Goal: Information Seeking & Learning: Learn about a topic

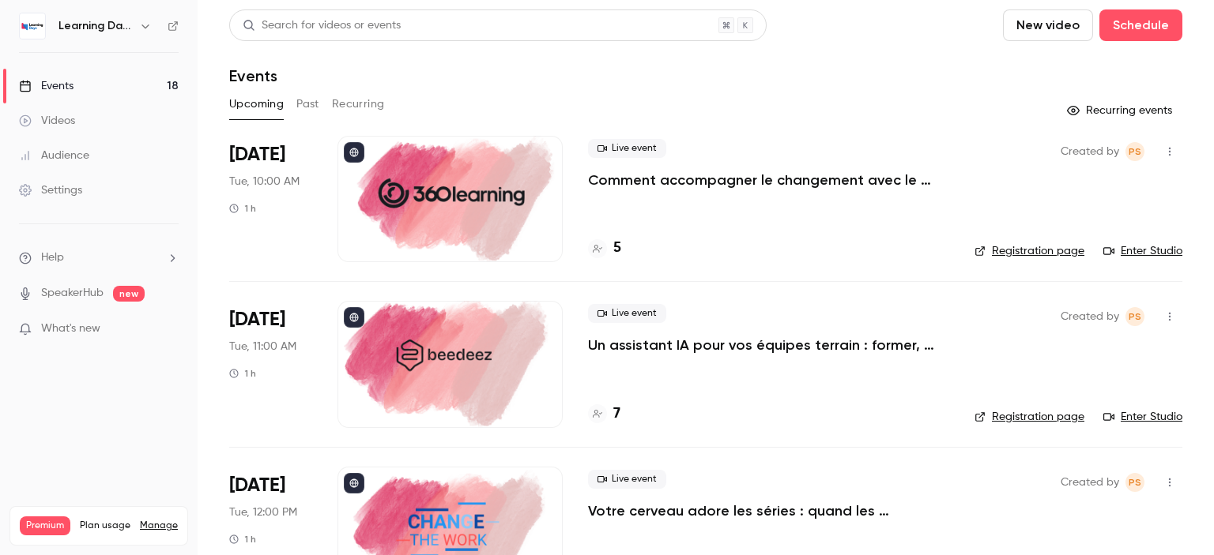
click at [113, 82] on link "Events 18" at bounding box center [99, 86] width 198 height 35
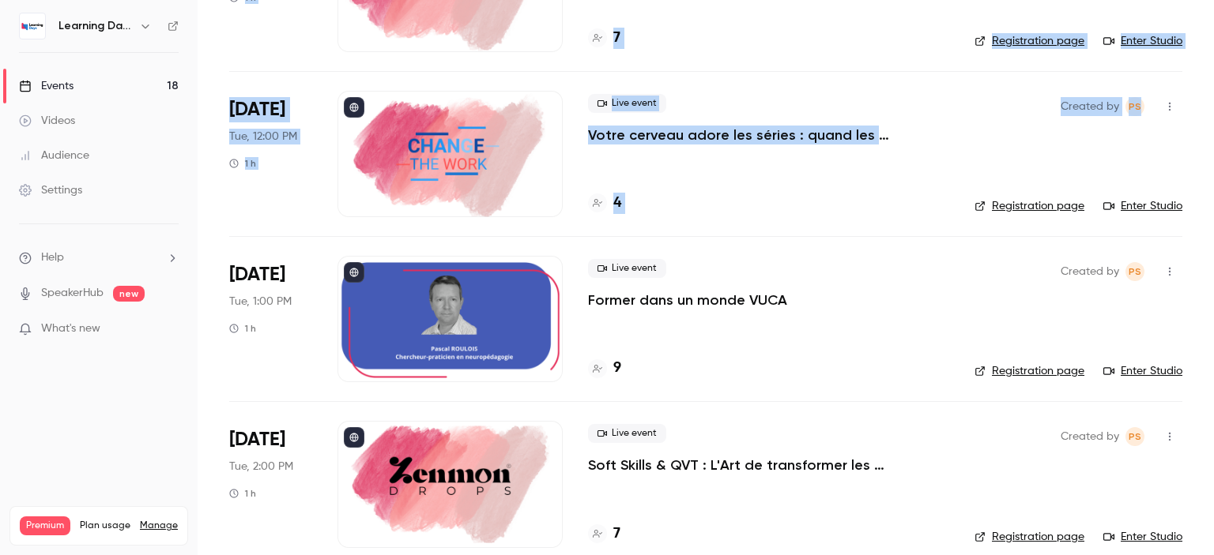
drag, startPoint x: 1213, startPoint y: 85, endPoint x: 1213, endPoint y: 151, distance: 65.6
click at [1213, 151] on main "Search for videos or events New video Schedule Events Upcoming Past Recurring R…" at bounding box center [706, 277] width 1016 height 555
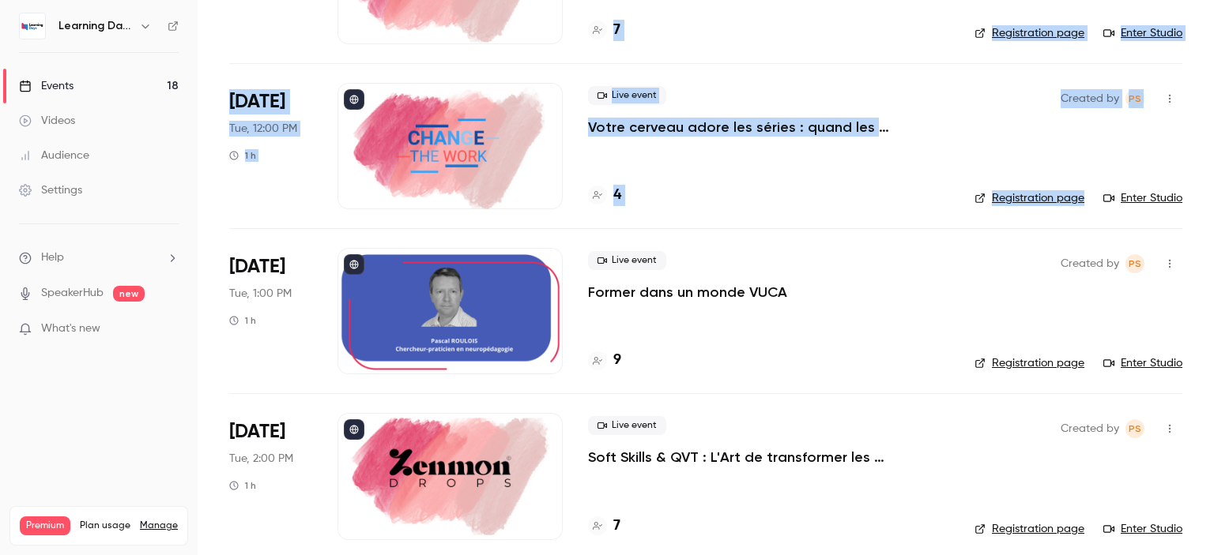
click at [772, 121] on p "Votre cerveau adore les séries : quand les neurosciences rencontrent la formati…" at bounding box center [768, 127] width 361 height 19
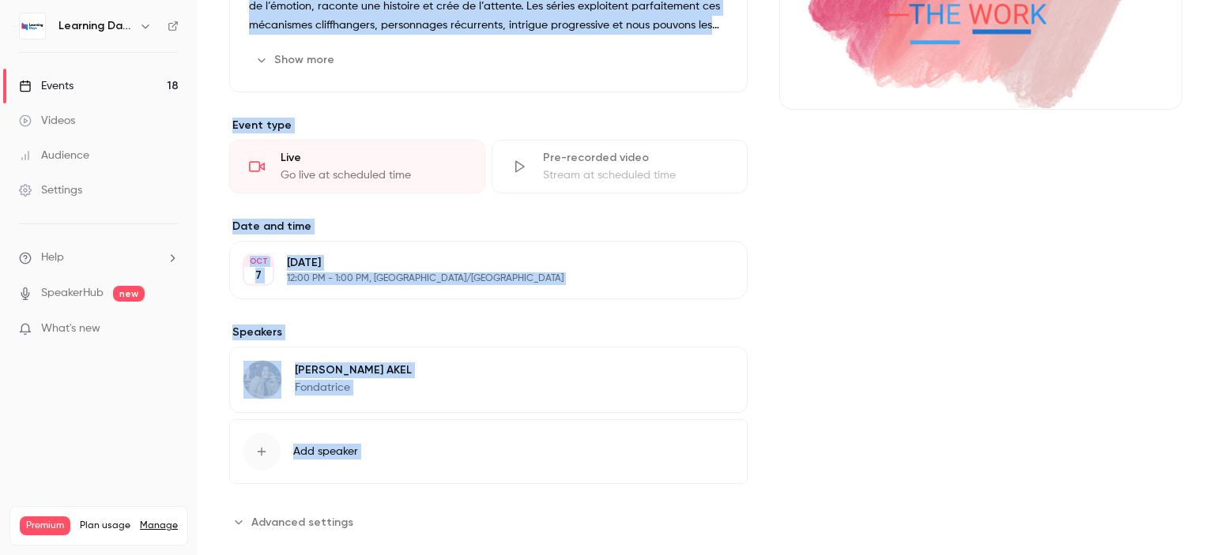
scroll to position [303, 0]
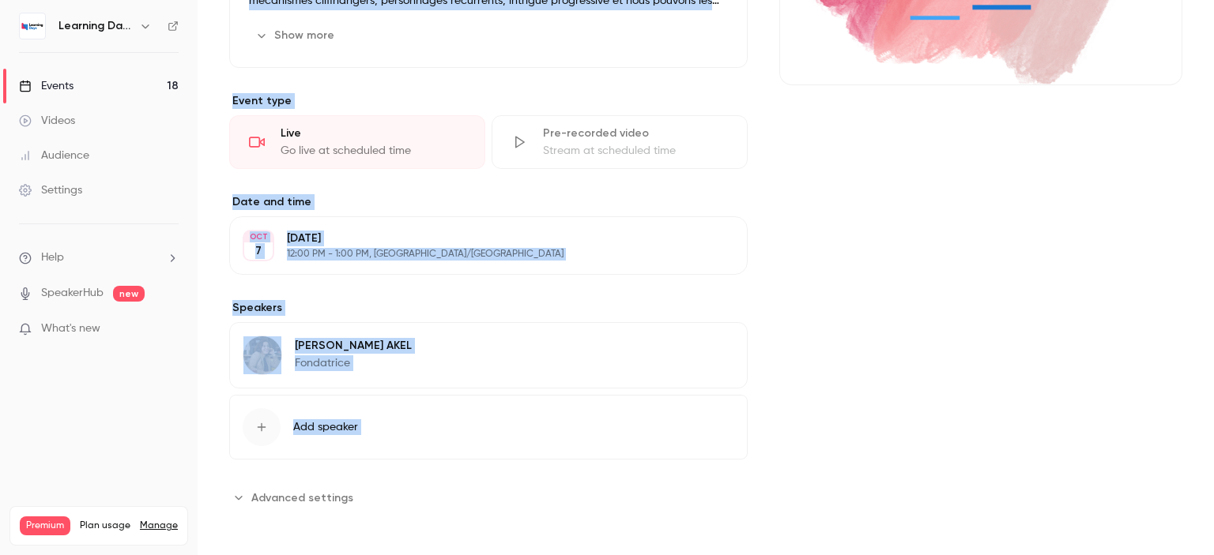
drag, startPoint x: 1213, startPoint y: 81, endPoint x: 1213, endPoint y: 307, distance: 226.0
click at [1213, 307] on main "Search for videos or events Share Votre cerveau adore les séries : quand les ne…" at bounding box center [706, 277] width 1016 height 555
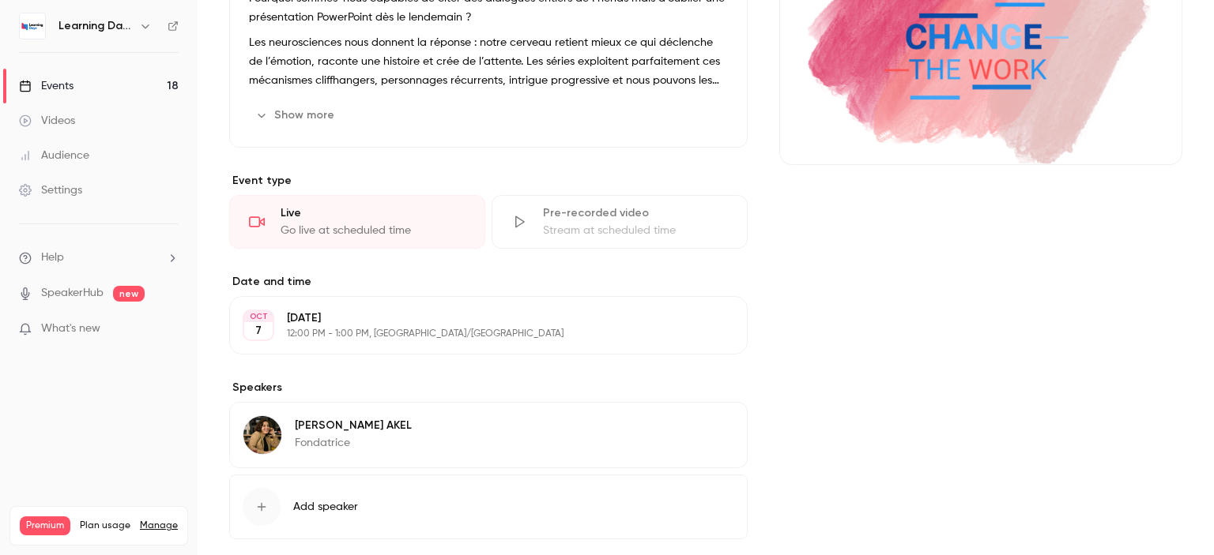
click at [86, 25] on h6 "Learning Days" at bounding box center [95, 26] width 74 height 16
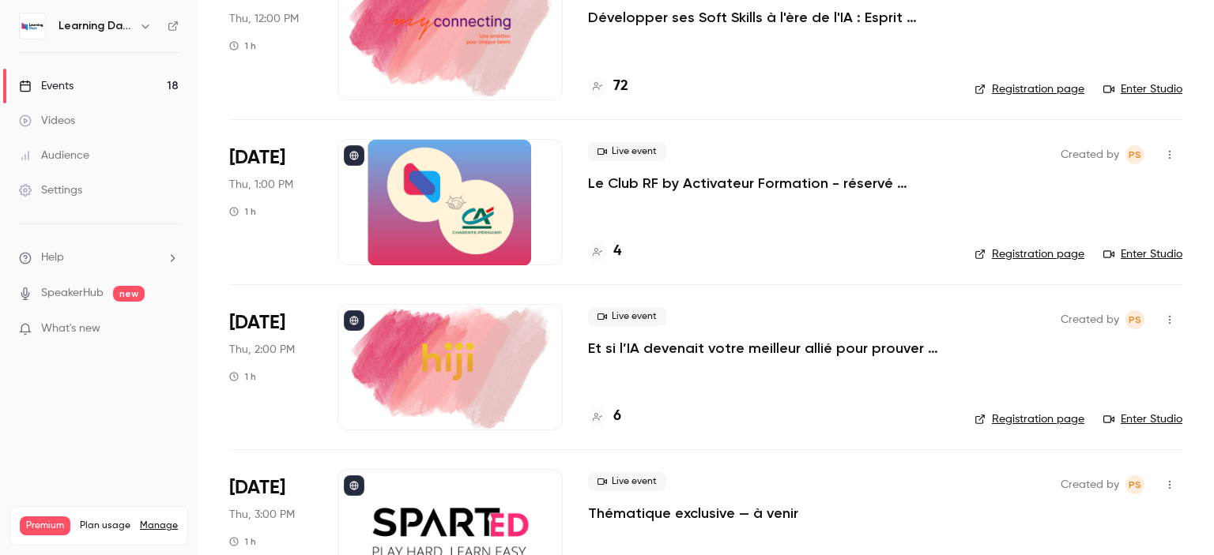
scroll to position [2544, 0]
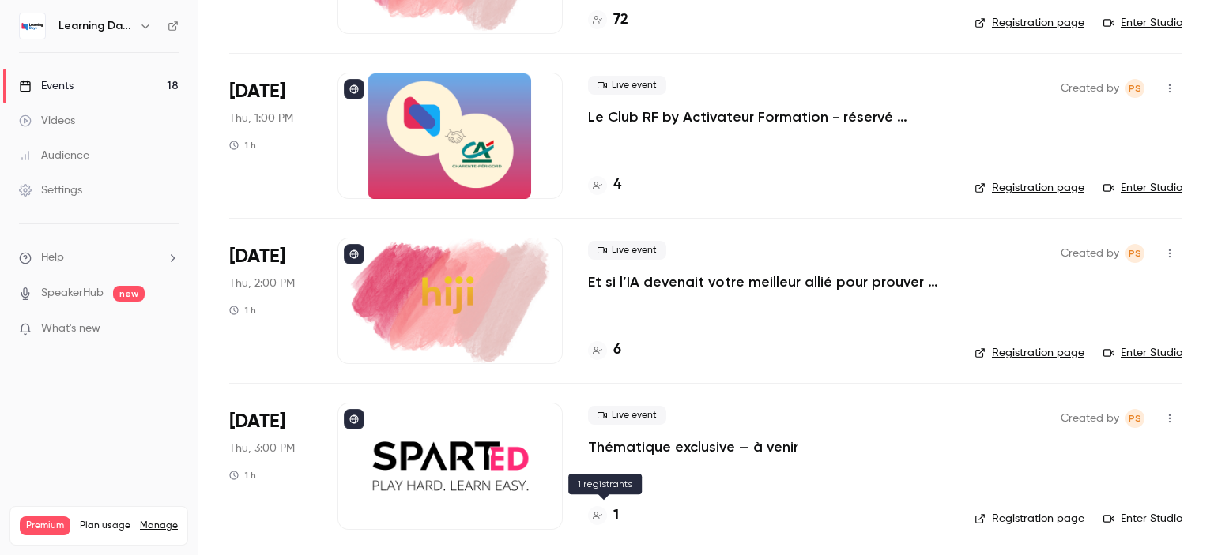
click at [615, 510] on h4 "1" at bounding box center [616, 516] width 6 height 21
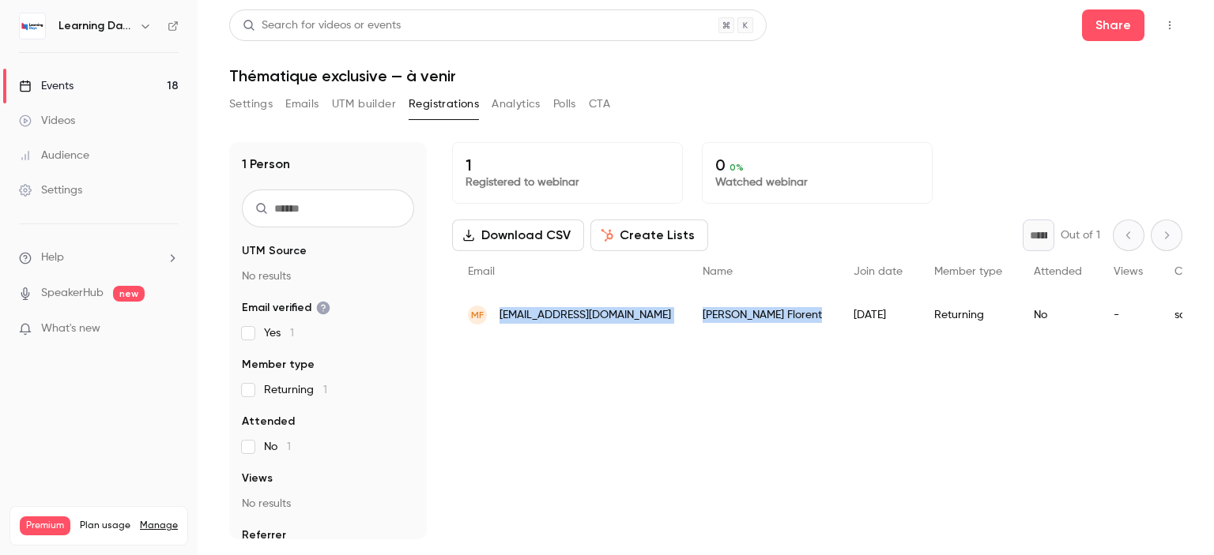
drag, startPoint x: 738, startPoint y: 325, endPoint x: 490, endPoint y: 328, distance: 248.1
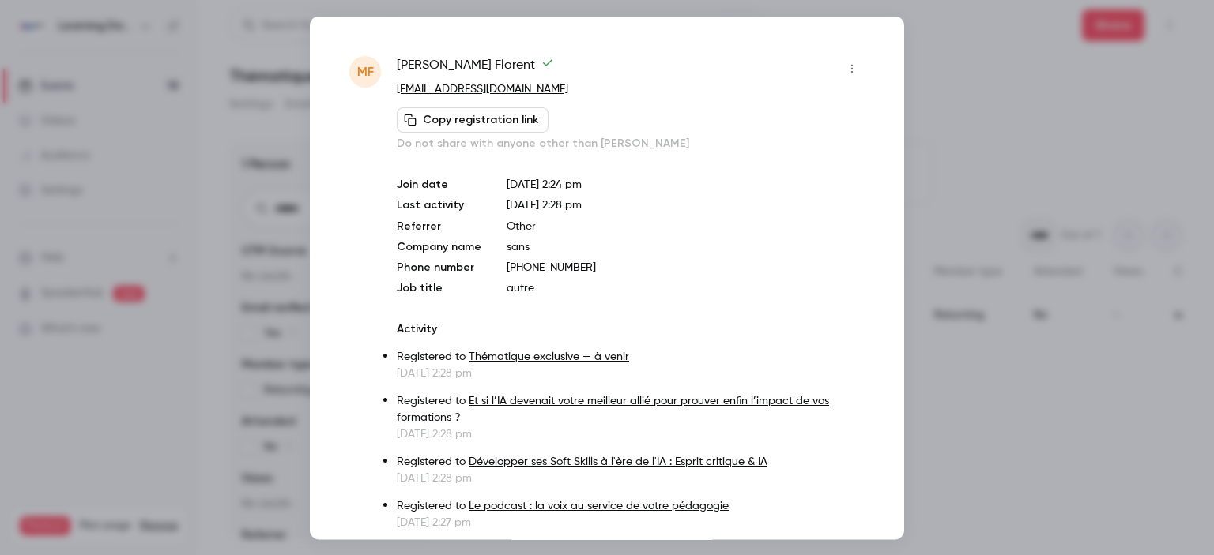
copy div "[EMAIL_ADDRESS][DOMAIN_NAME] [PERSON_NAME]"
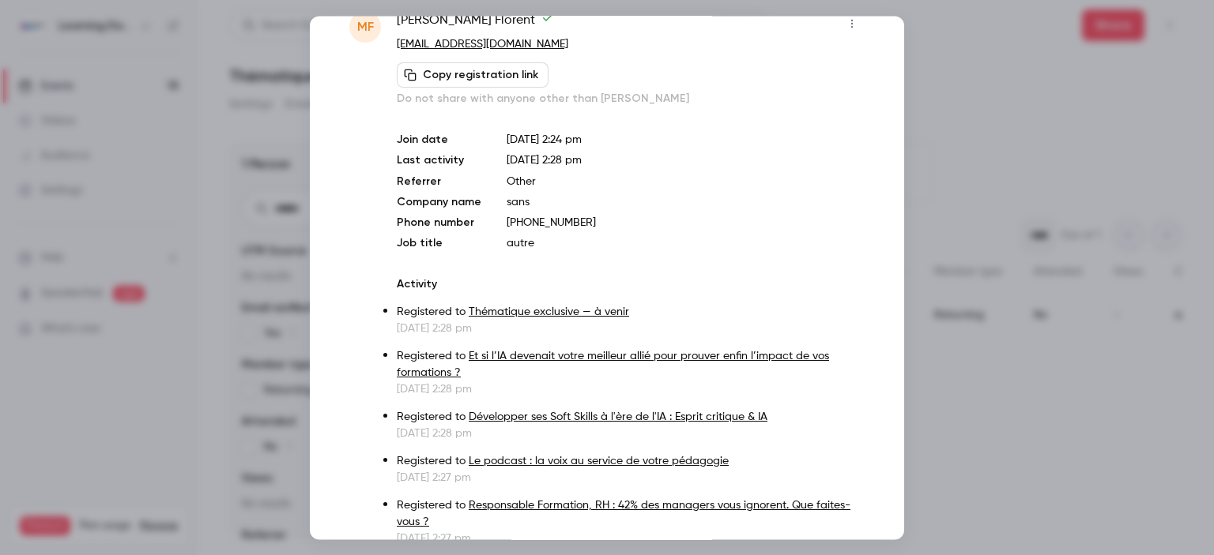
scroll to position [39, 0]
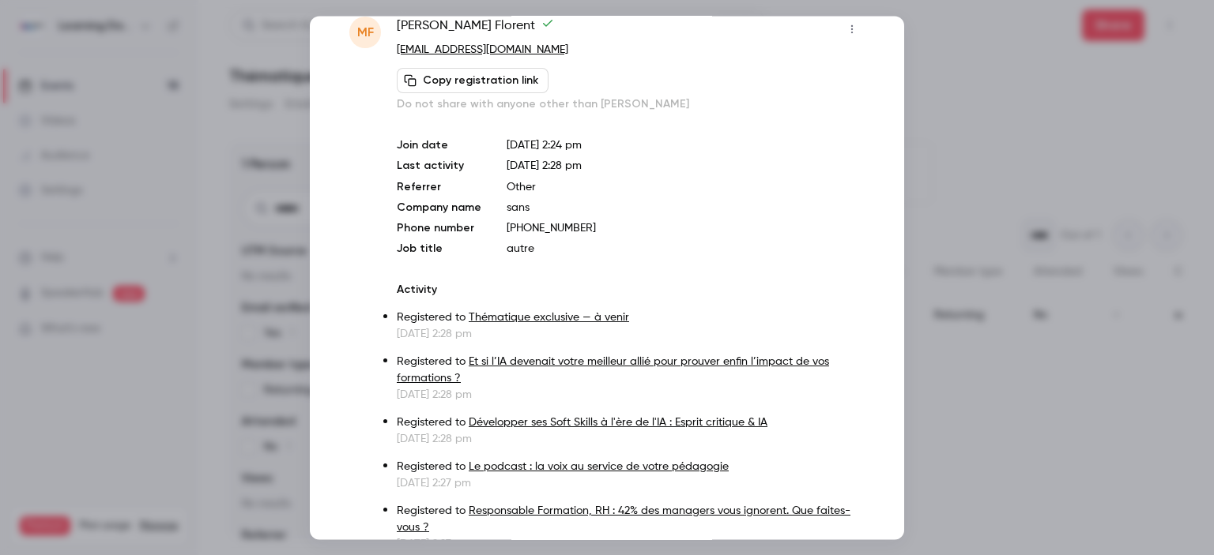
click at [845, 32] on icon "button" at bounding box center [851, 29] width 13 height 11
click at [1024, 104] on div at bounding box center [607, 277] width 1214 height 555
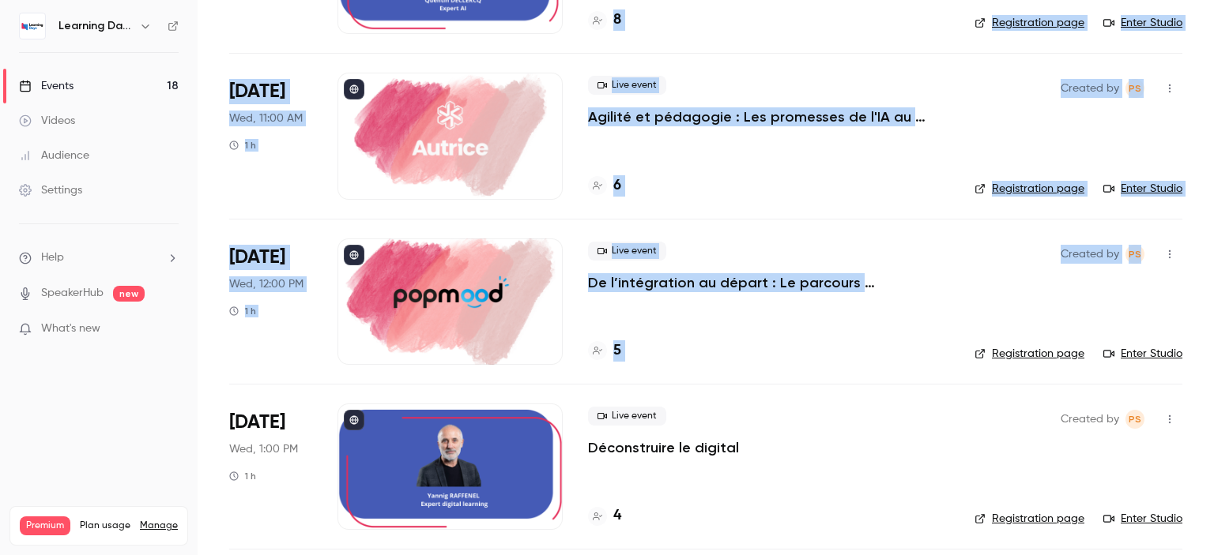
scroll to position [1224, 0]
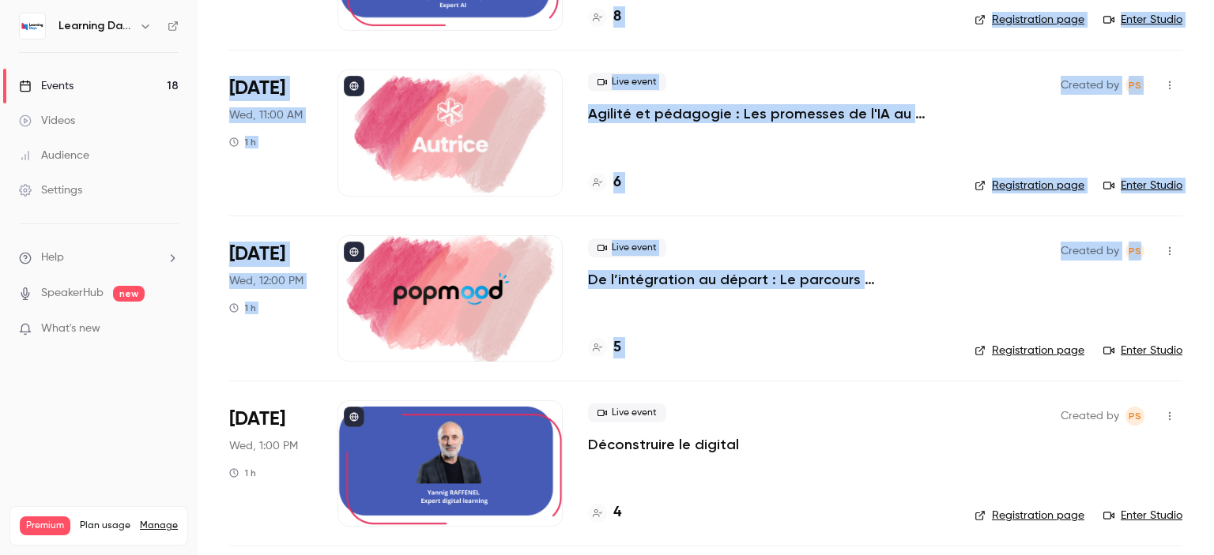
drag, startPoint x: 1213, startPoint y: 62, endPoint x: 1213, endPoint y: 271, distance: 209.4
click at [1213, 271] on main "Search for videos or events New video Schedule Events Upcoming Past Recurring R…" at bounding box center [706, 277] width 1016 height 555
click at [775, 111] on p "Agilité et pédagogie : Les promesses de l'IA au service de l'expérience apprena…" at bounding box center [768, 113] width 361 height 19
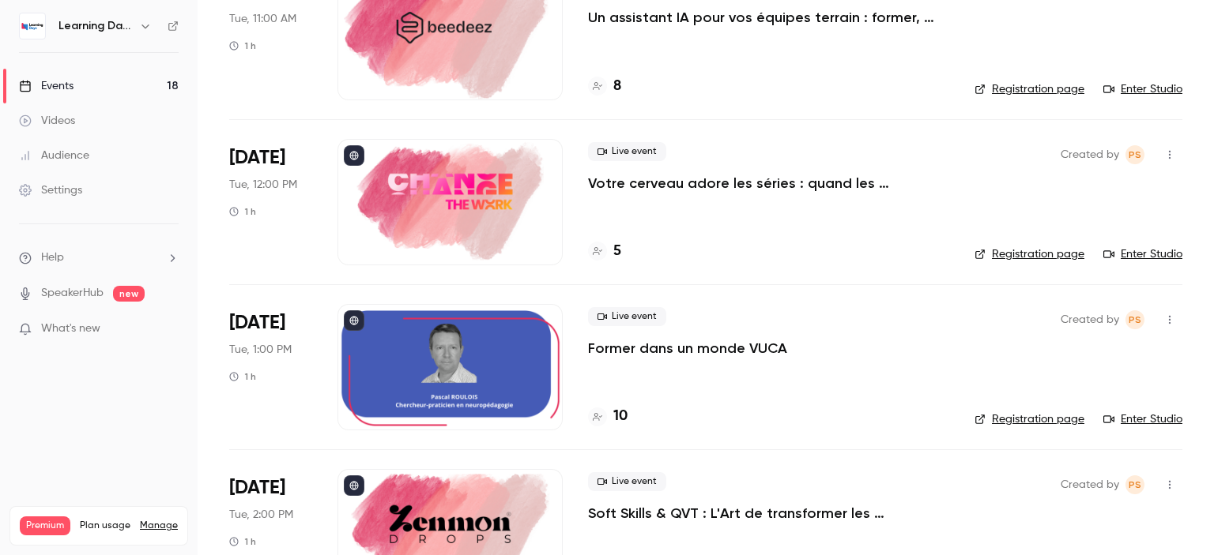
scroll to position [313, 0]
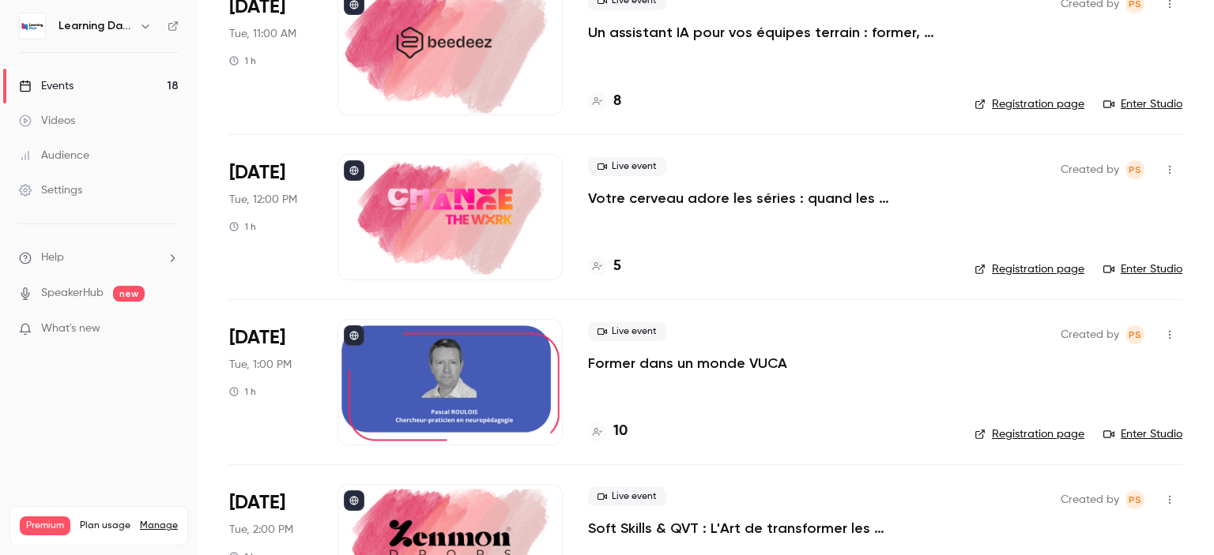
click at [773, 194] on p "Votre cerveau adore les séries : quand les neurosciences rencontrent la formati…" at bounding box center [768, 198] width 361 height 19
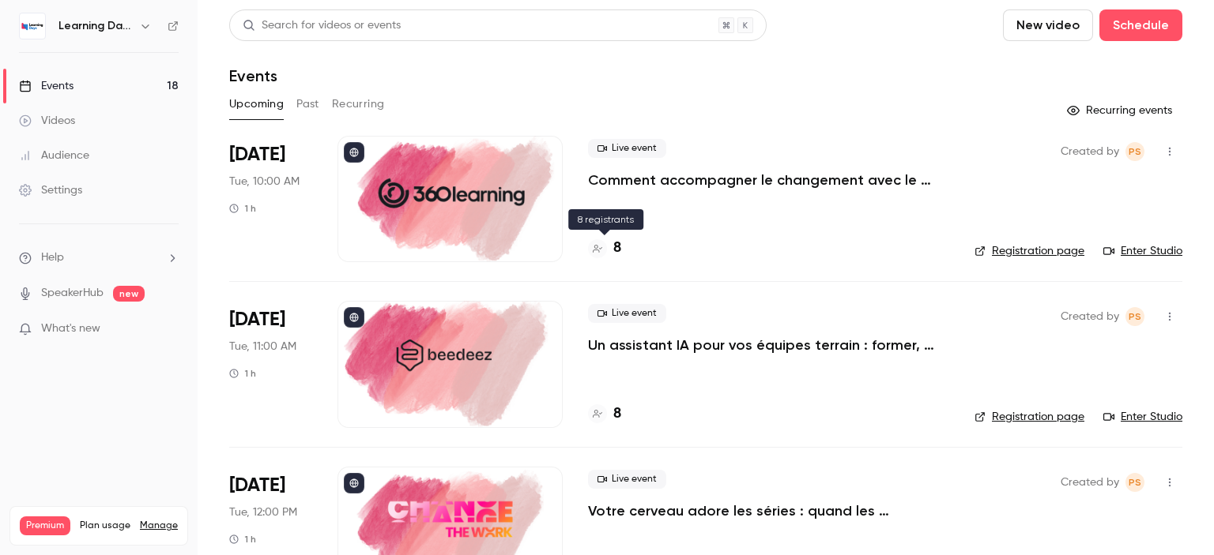
click at [615, 246] on h4 "8" at bounding box center [617, 248] width 8 height 21
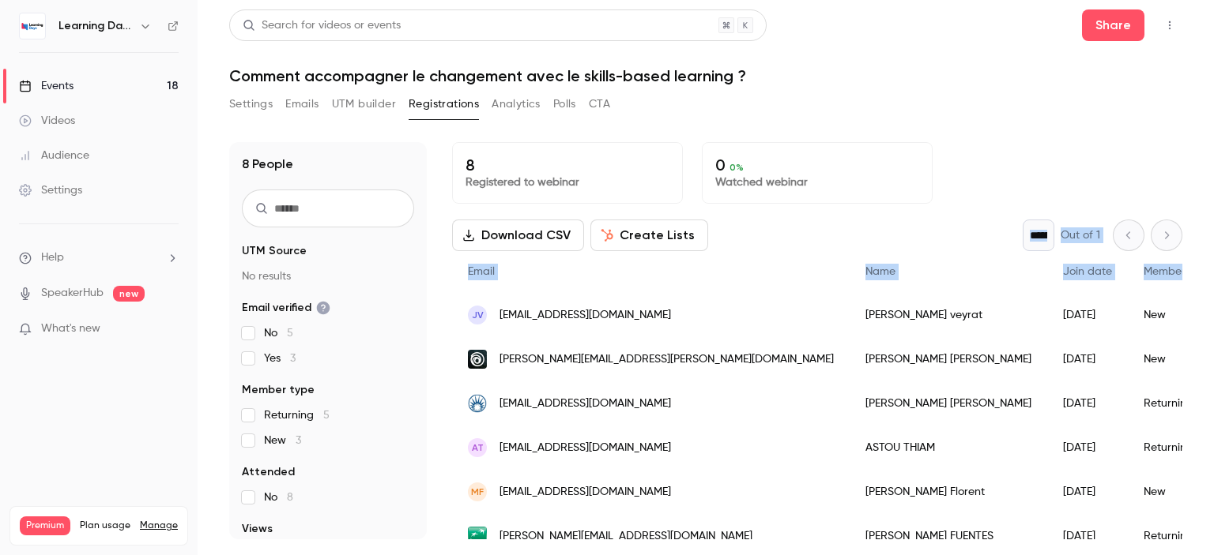
drag, startPoint x: 1182, startPoint y: 178, endPoint x: 1201, endPoint y: 262, distance: 85.9
click at [1201, 262] on main "Search for videos or events Share Comment accompagner le changement avec le ski…" at bounding box center [706, 277] width 1016 height 555
click at [1199, 218] on main "Search for videos or events Share Comment accompagner le changement avec le ski…" at bounding box center [706, 277] width 1016 height 555
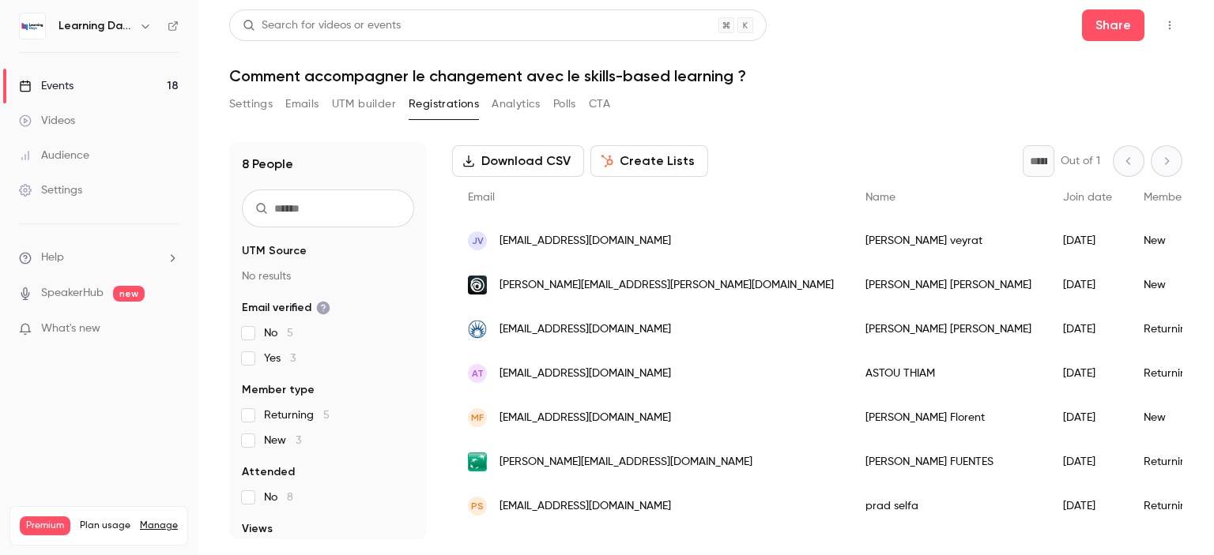
scroll to position [65, 0]
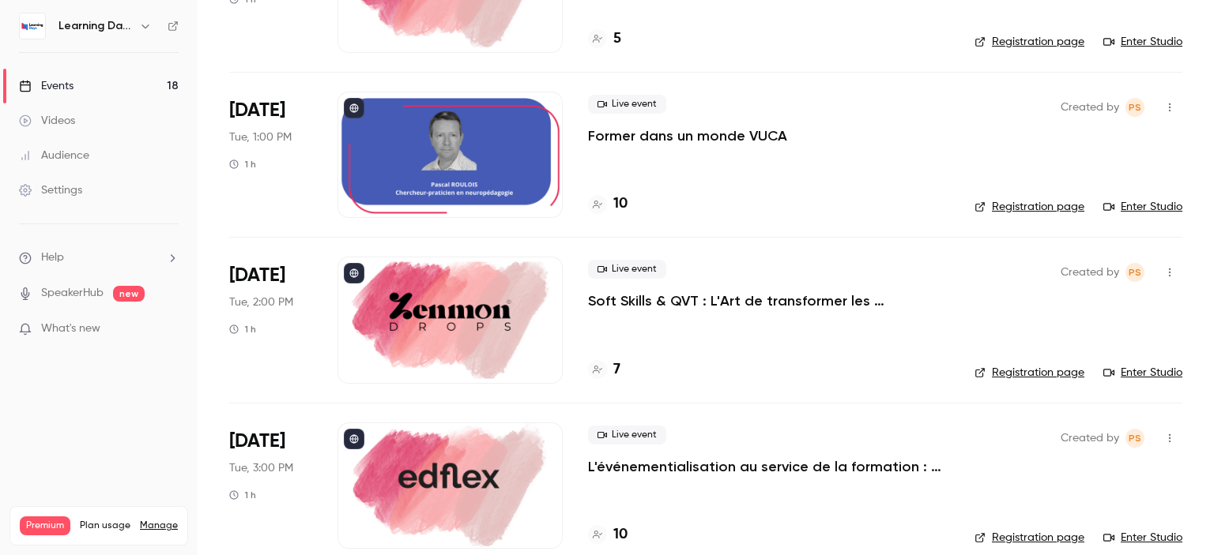
scroll to position [578, 0]
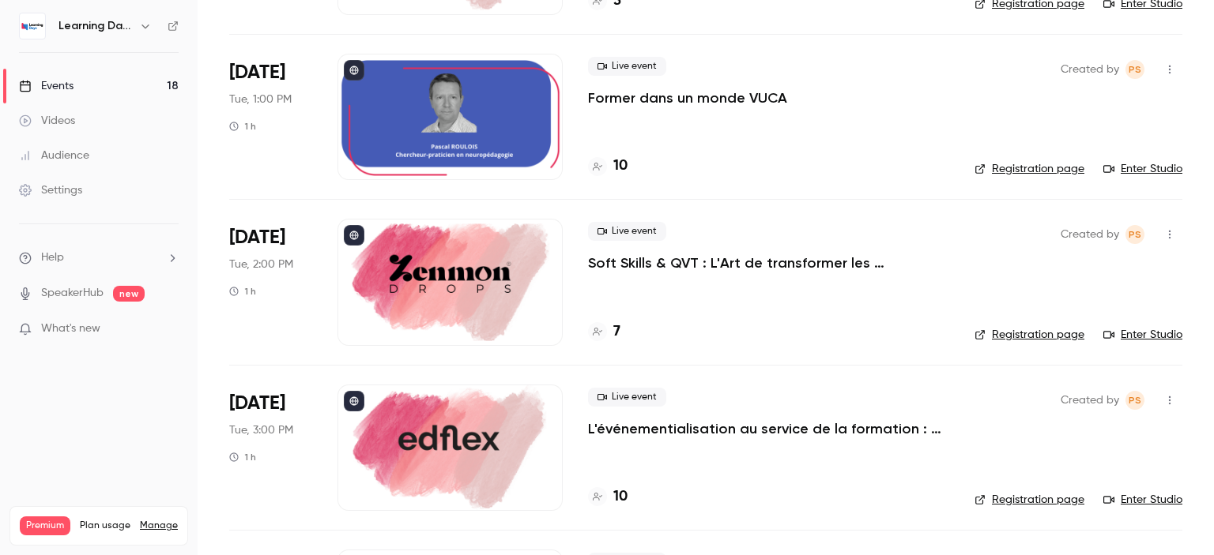
click at [709, 262] on p "Soft Skills & QVT : L'Art de transformer les compétences humaines en levier de …" at bounding box center [768, 263] width 361 height 19
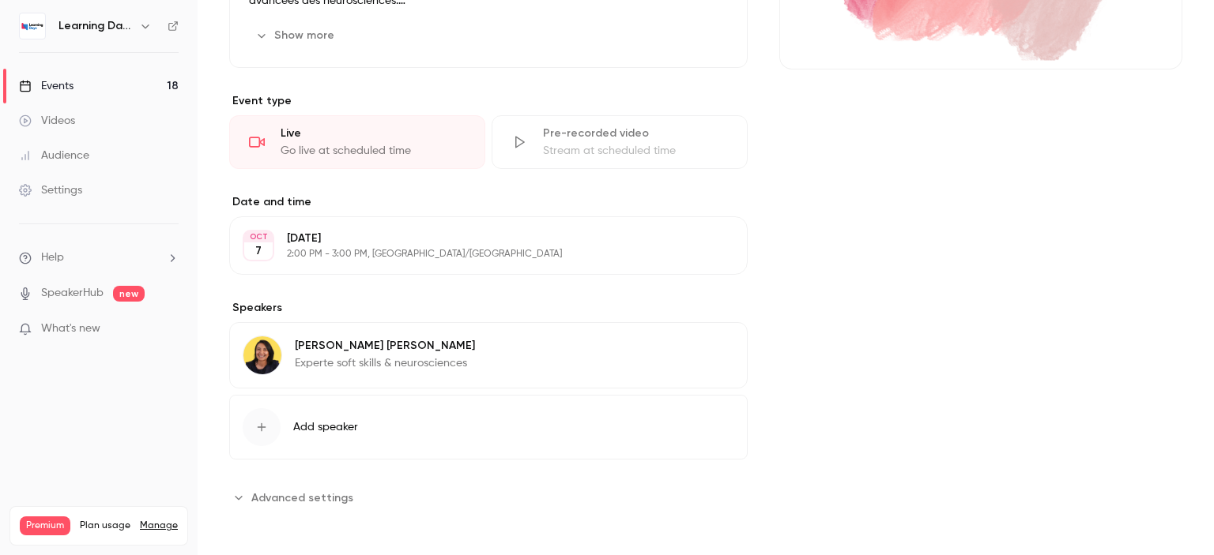
scroll to position [12, 0]
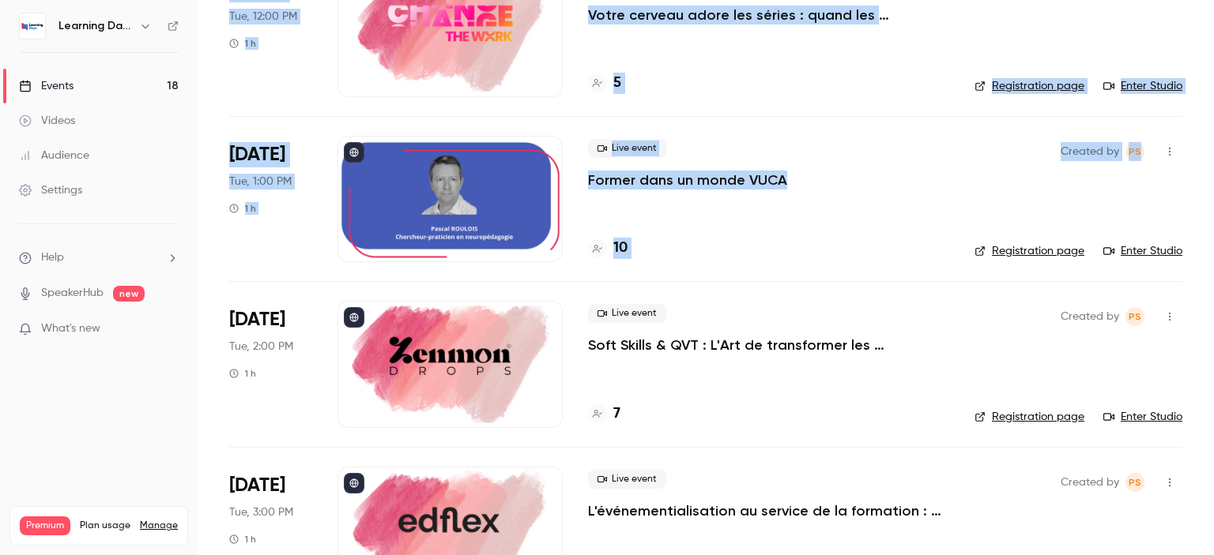
drag, startPoint x: 1213, startPoint y: 105, endPoint x: 917, endPoint y: 208, distance: 313.6
click at [1211, 187] on main "Search for videos or events New video Schedule Events Upcoming Past Recurring R…" at bounding box center [706, 277] width 1016 height 555
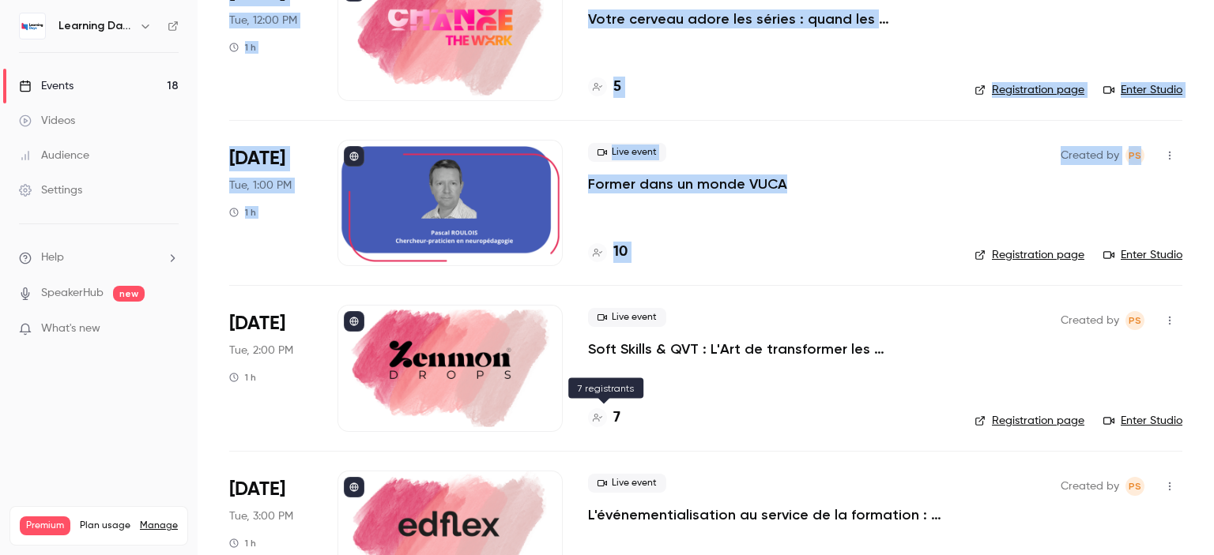
click at [616, 412] on h4 "7" at bounding box center [616, 418] width 7 height 21
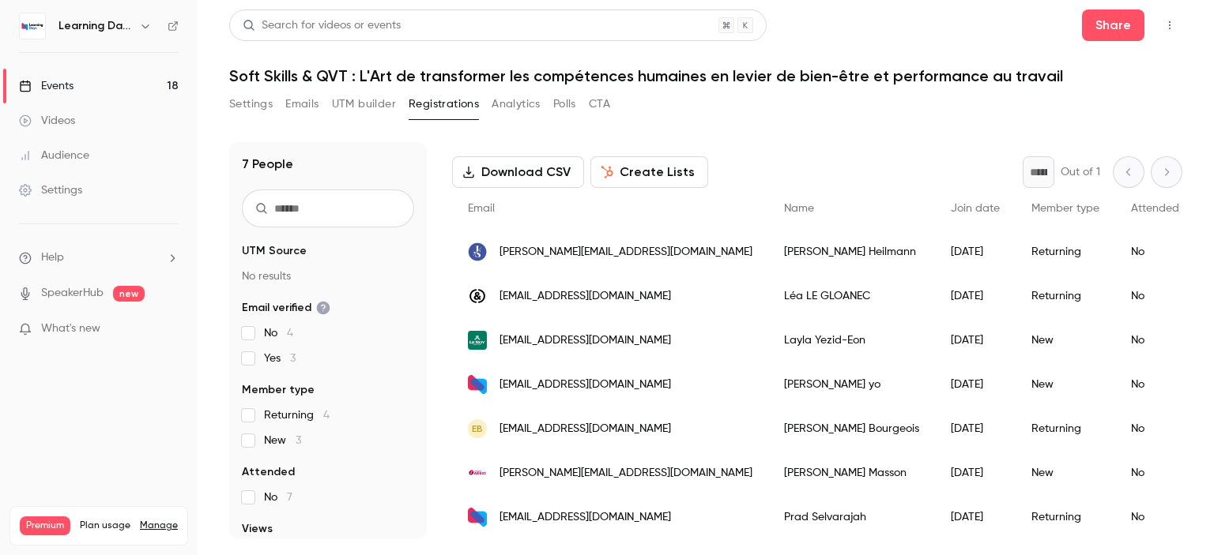
scroll to position [74, 0]
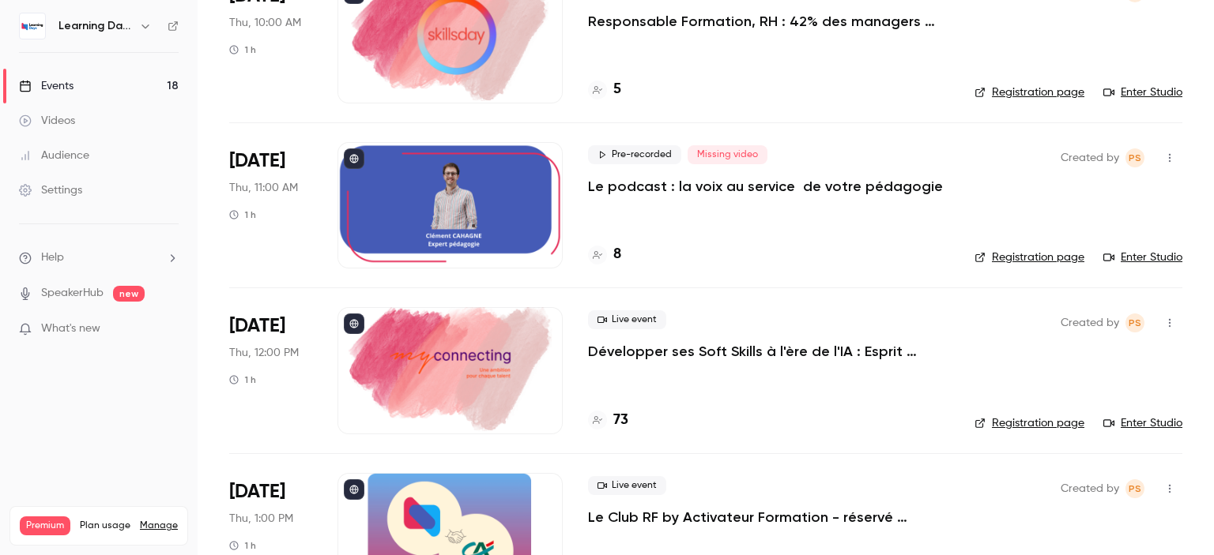
scroll to position [2263, 0]
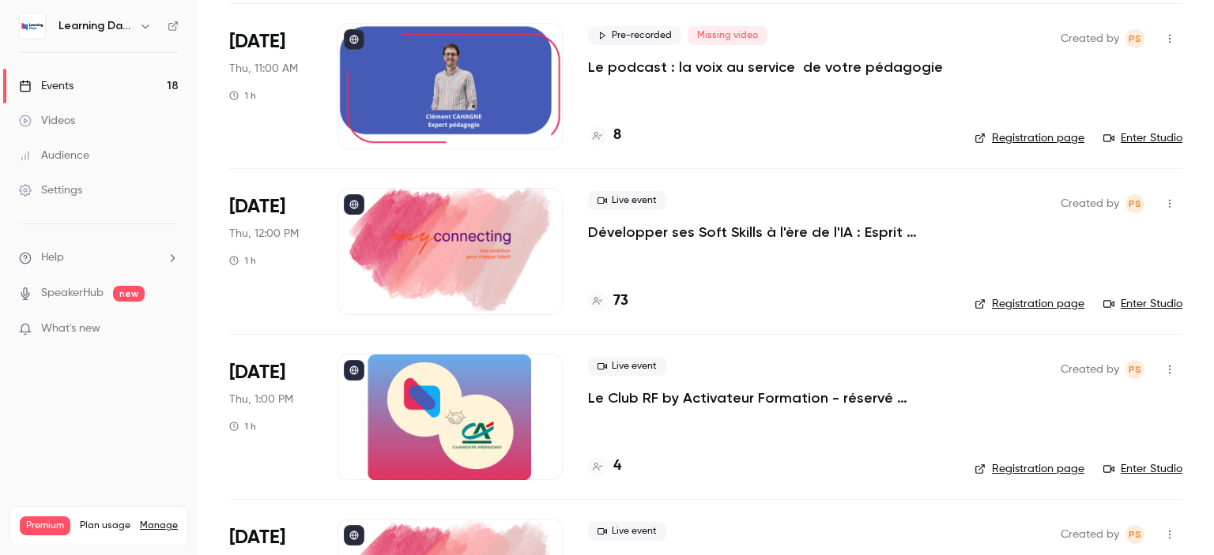
click at [727, 235] on p "Développer ses Soft Skills à l'ère de l'IA : Esprit critique & IA" at bounding box center [768, 232] width 361 height 19
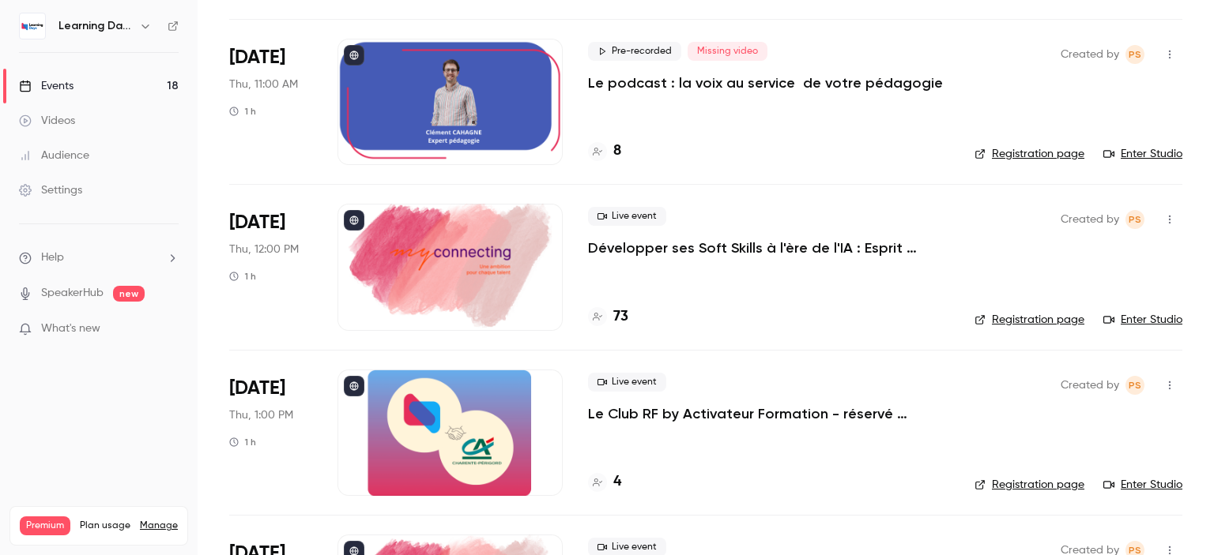
scroll to position [2251, 0]
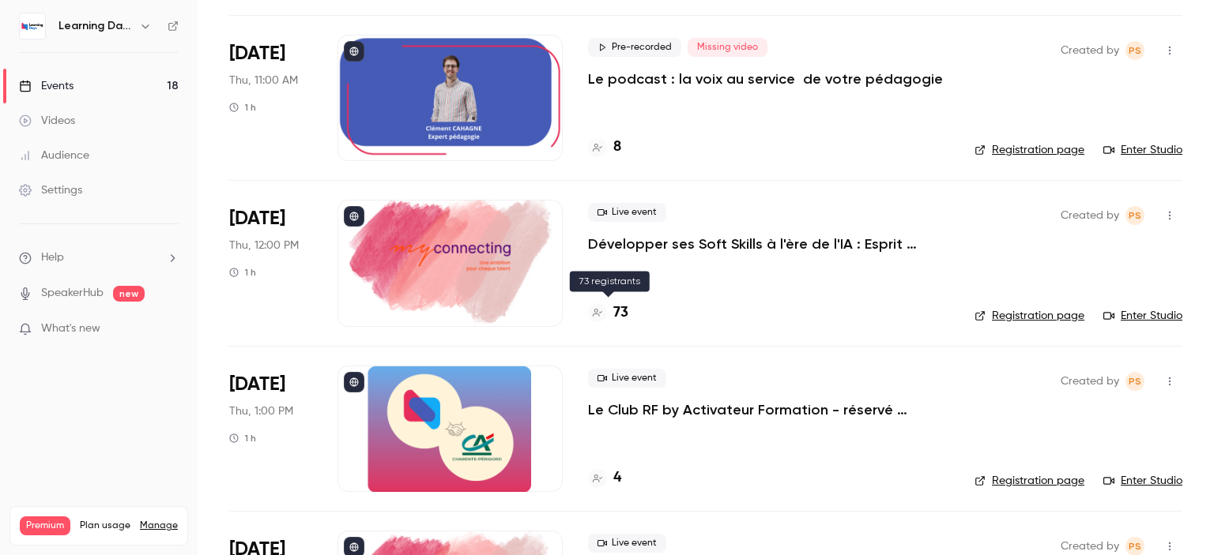
click at [619, 310] on h4 "73" at bounding box center [620, 313] width 15 height 21
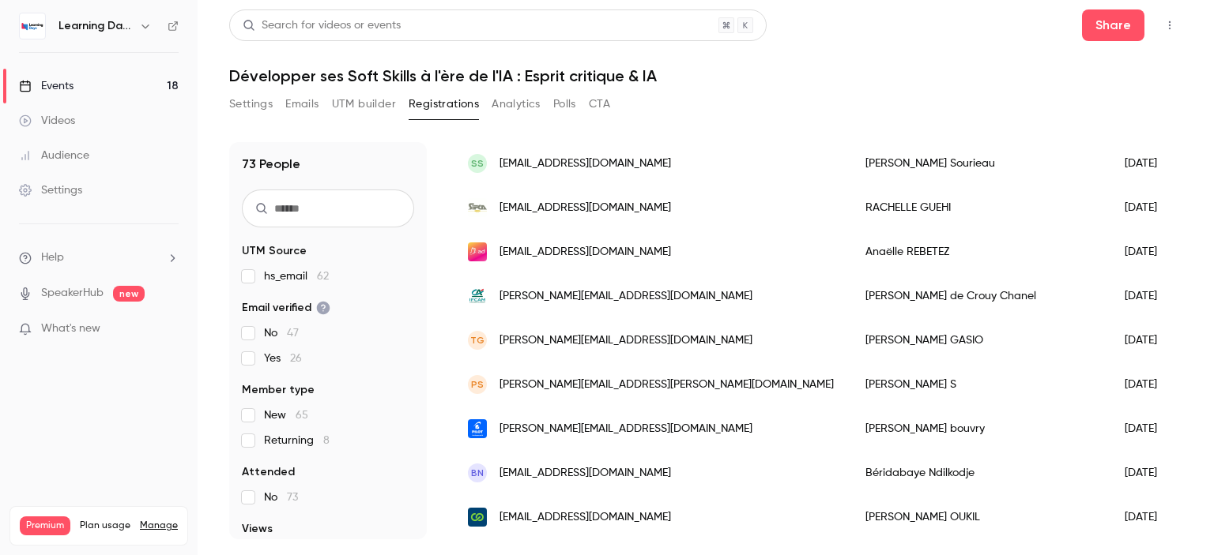
scroll to position [1977, 0]
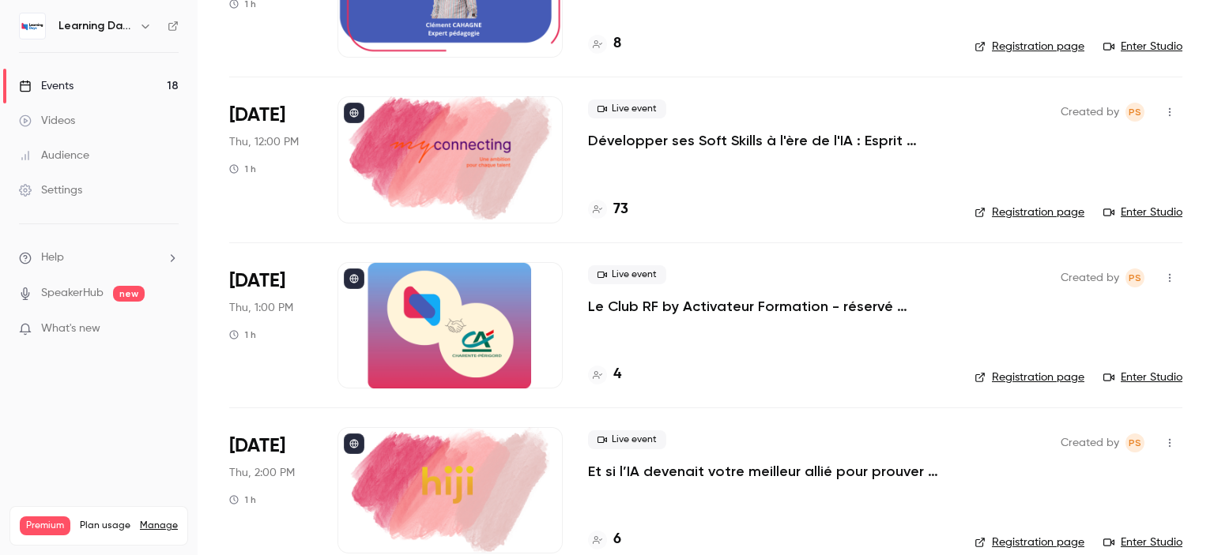
scroll to position [2544, 0]
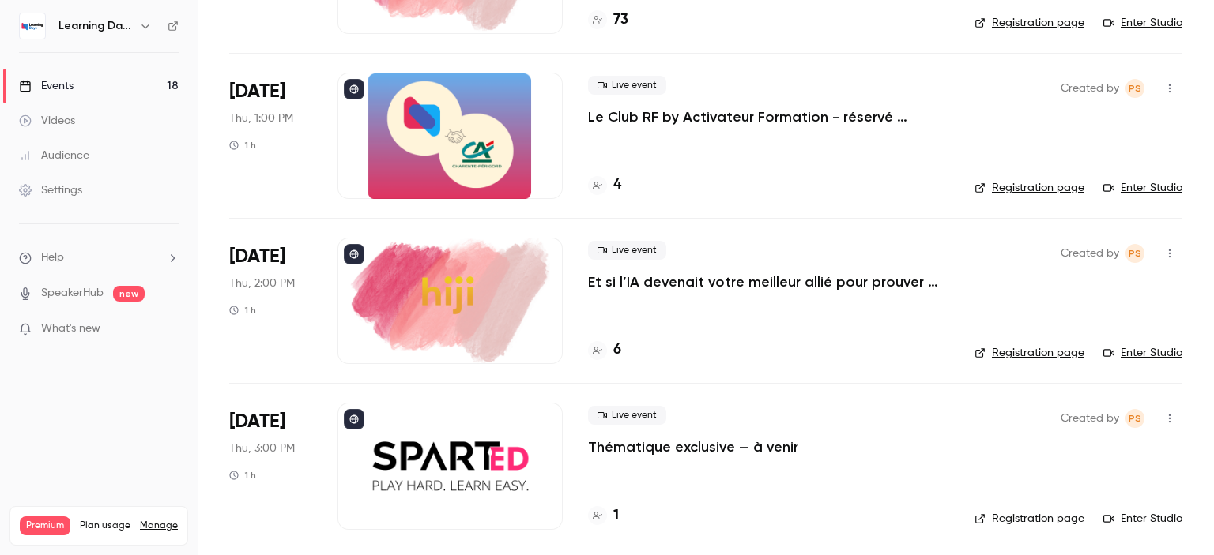
click at [89, 27] on h6 "Learning Days" at bounding box center [95, 26] width 74 height 16
click at [36, 31] on img at bounding box center [32, 25] width 25 height 25
click at [779, 111] on p "Le Club RF by Activateur Formation - réservé uniquement aux responsables format…" at bounding box center [768, 116] width 361 height 19
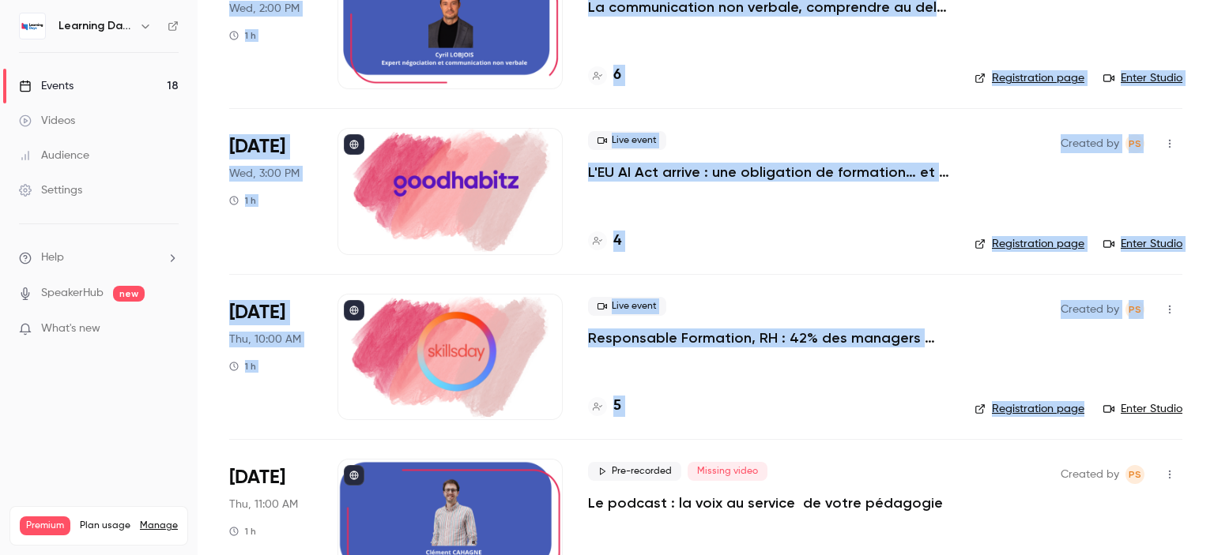
scroll to position [1831, 0]
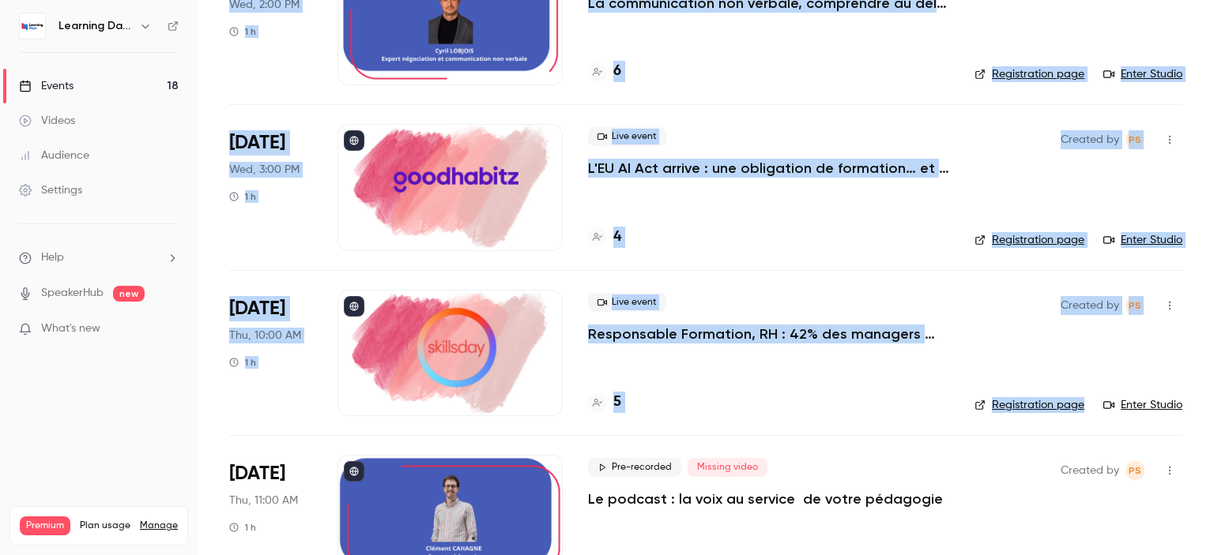
drag, startPoint x: 1213, startPoint y: 70, endPoint x: 1213, endPoint y: 382, distance: 311.3
click at [1213, 382] on main "Search for videos or events New video Schedule Events Upcoming Past Recurring R…" at bounding box center [706, 277] width 1016 height 555
click at [884, 264] on li "[DATE] Wed, 3:00 PM 1 h Live event L'EU AI Act arrive : une obligation de forma…" at bounding box center [705, 186] width 953 height 165
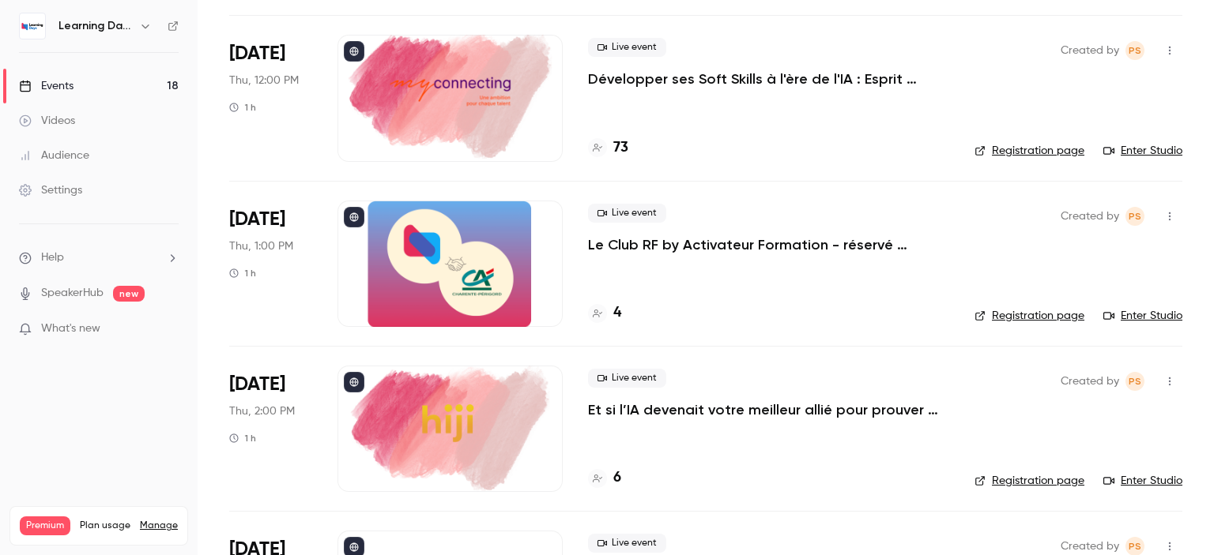
scroll to position [2465, 0]
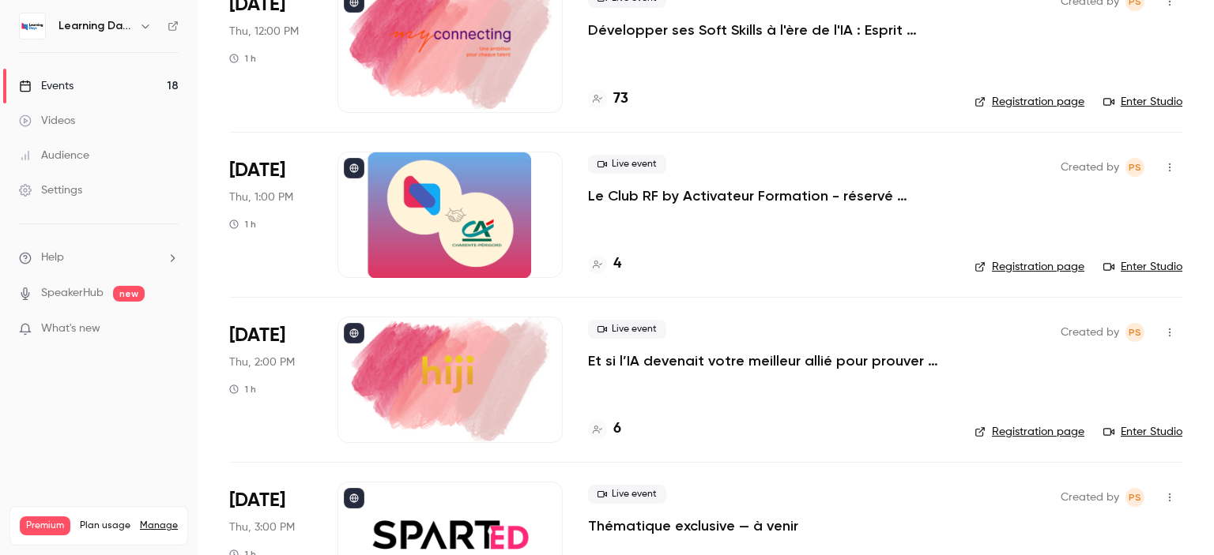
click at [778, 195] on p "Le Club RF by Activateur Formation - réservé uniquement aux responsables format…" at bounding box center [768, 195] width 361 height 19
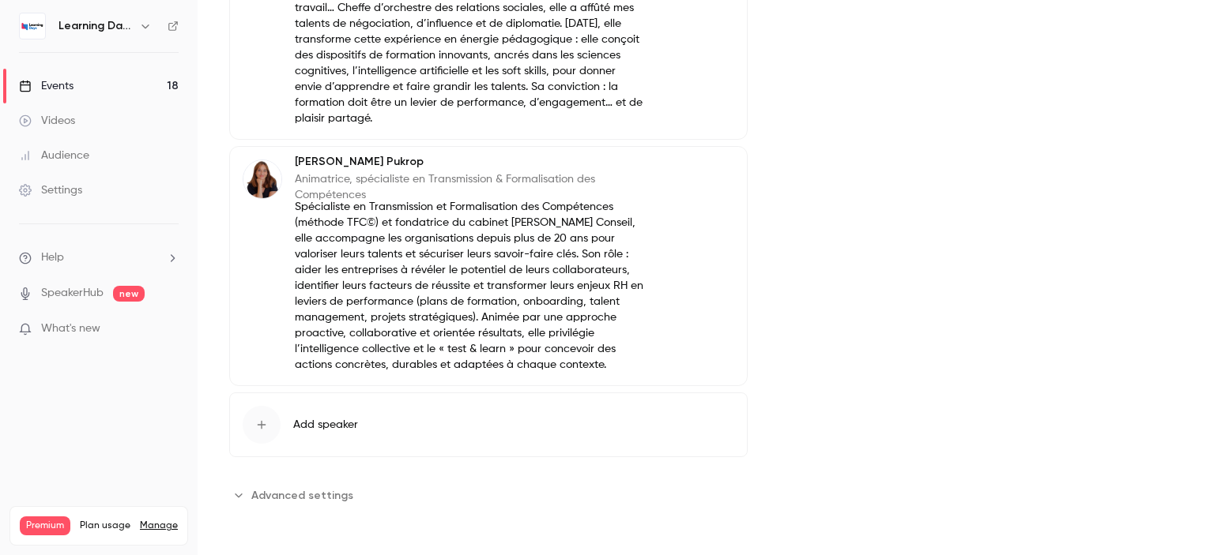
scroll to position [692, 0]
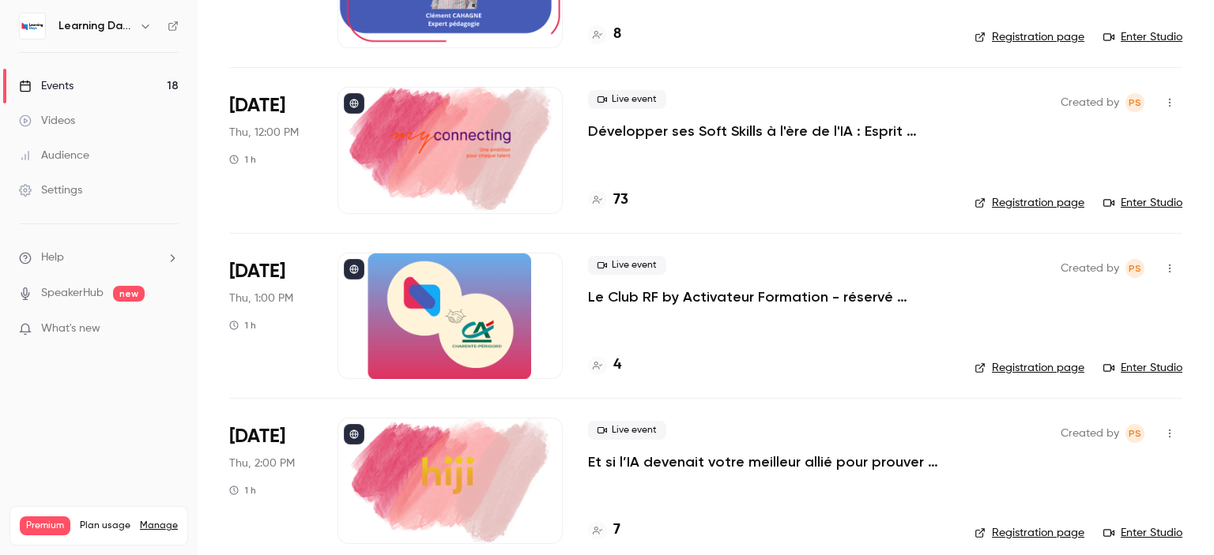
scroll to position [2450, 0]
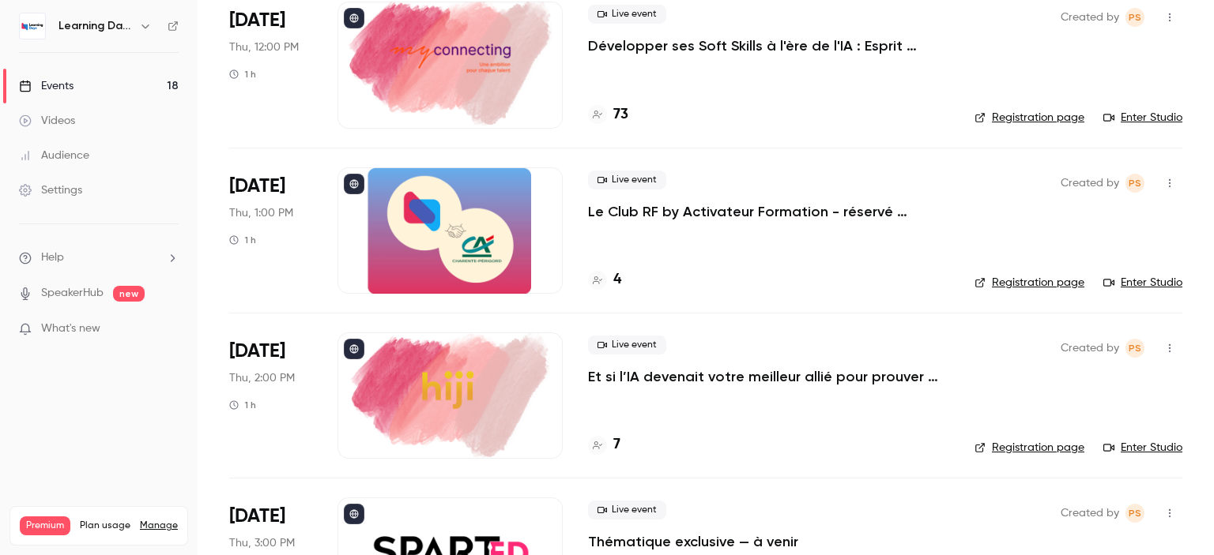
click at [616, 279] on h4 "4" at bounding box center [617, 279] width 8 height 21
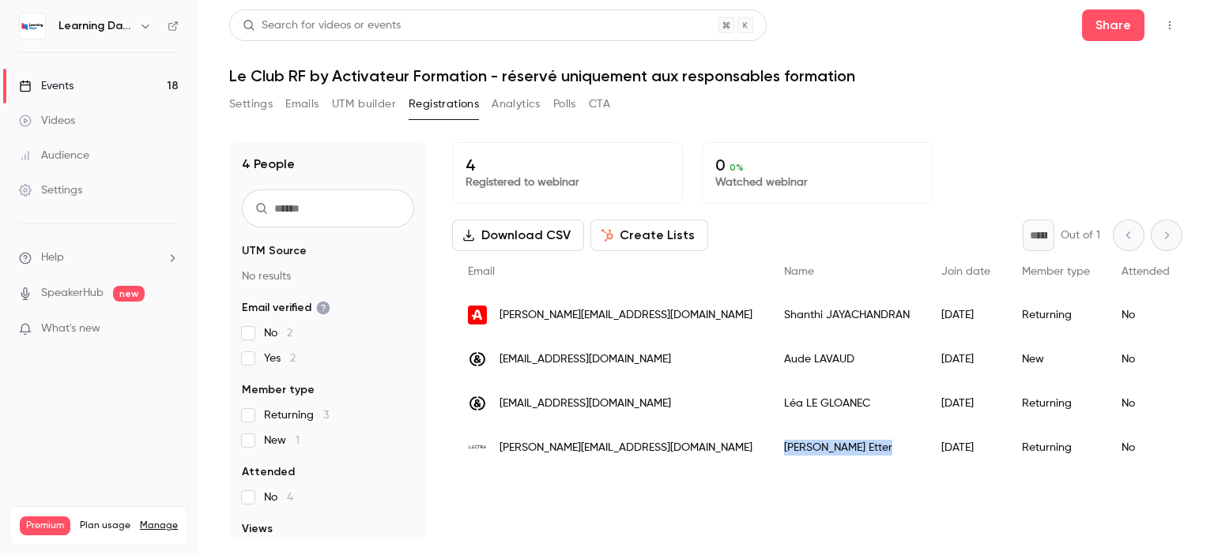
drag, startPoint x: 872, startPoint y: 450, endPoint x: 768, endPoint y: 447, distance: 103.6
click at [768, 447] on div "[PERSON_NAME]" at bounding box center [846, 448] width 157 height 44
